Goal: Transaction & Acquisition: Purchase product/service

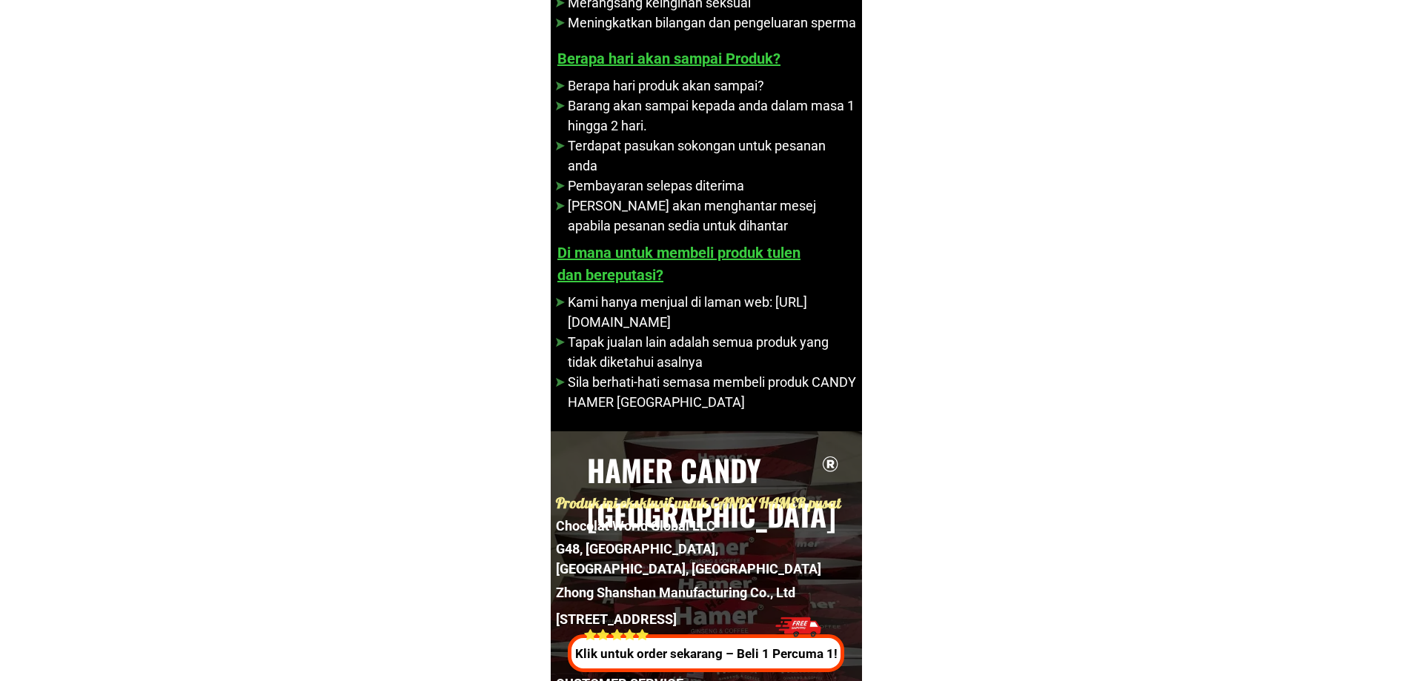
scroll to position [26090, 0]
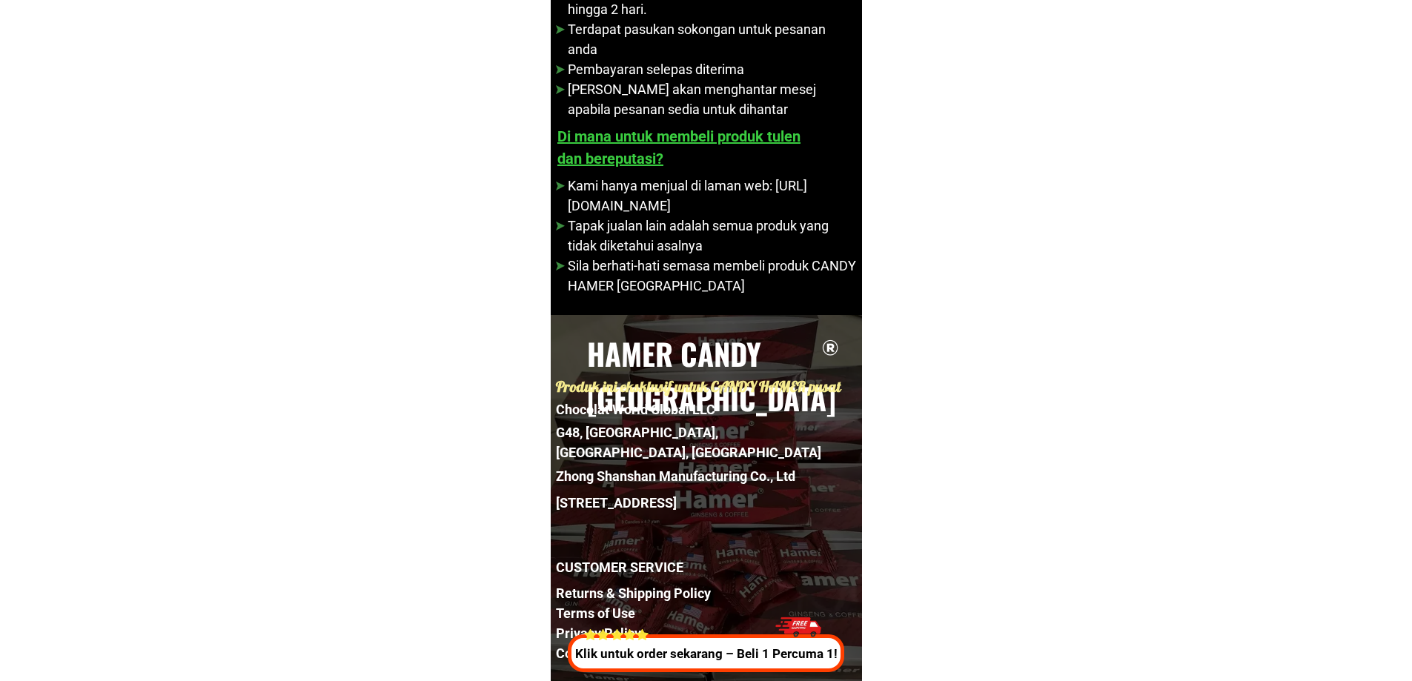
drag, startPoint x: 652, startPoint y: 589, endPoint x: 603, endPoint y: 611, distance: 53.4
click at [647, 592] on h1 "Returns & Shipping Policy Terms of Use Privacy Policy Contact U" at bounding box center [699, 623] width 287 height 80
click at [603, 611] on div "Klik untuk order sekarang – Beli 1 Percuma 1!" at bounding box center [702, 641] width 282 height 64
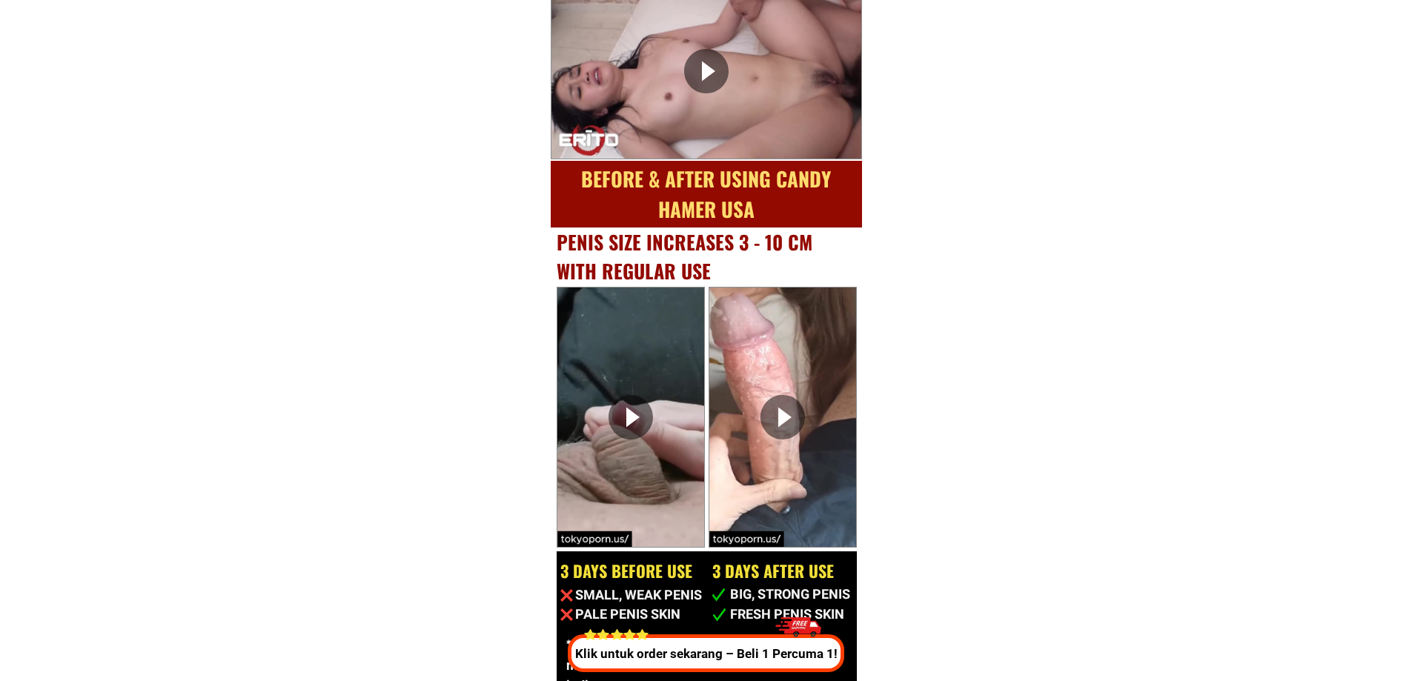
scroll to position [7163, 0]
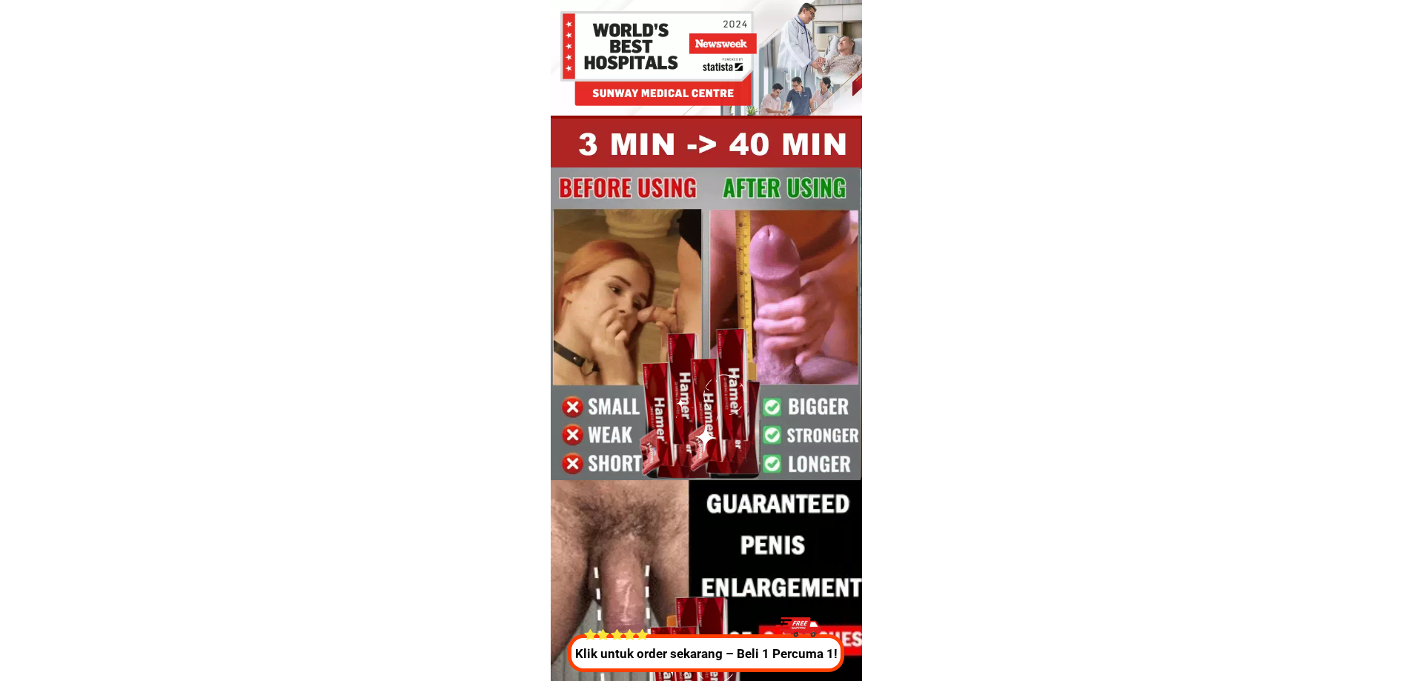
scroll to position [26090, 0]
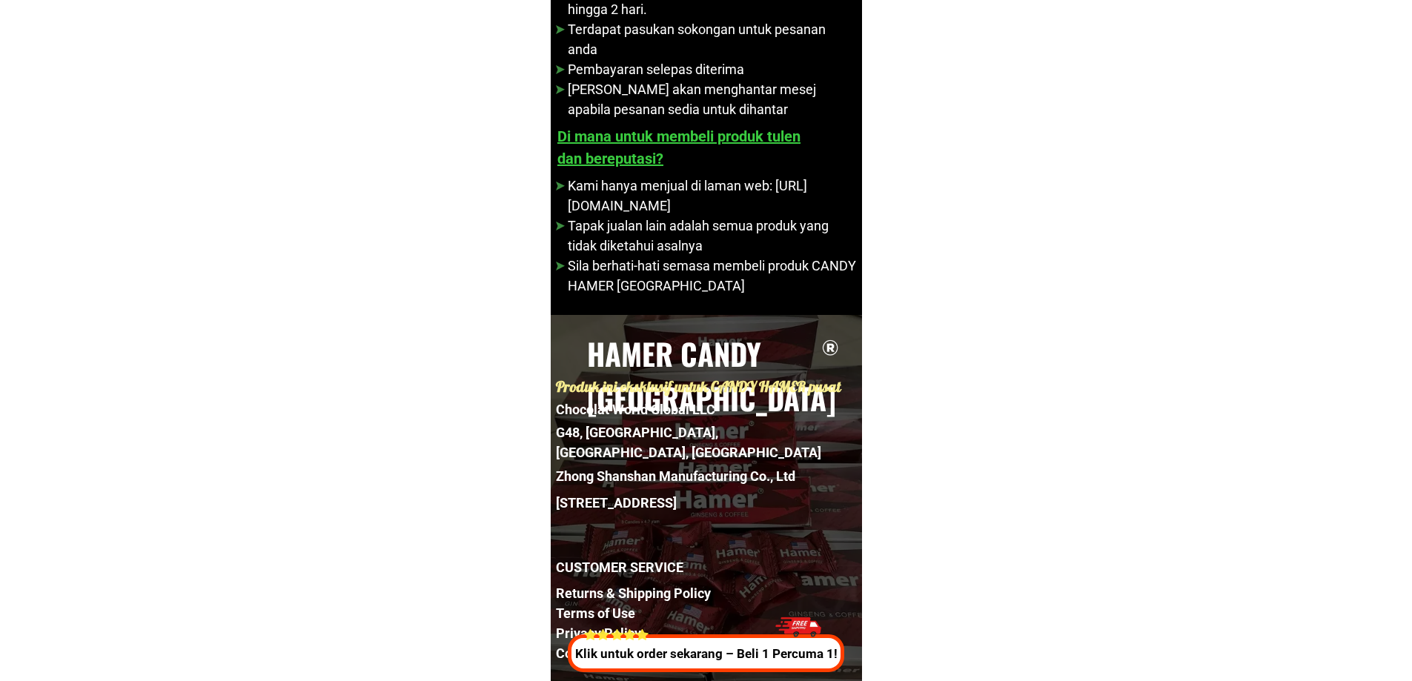
click at [603, 589] on h1 "Returns & Shipping Policy Terms of Use Privacy Policy Contact U" at bounding box center [699, 623] width 287 height 80
